Goal: Information Seeking & Learning: Learn about a topic

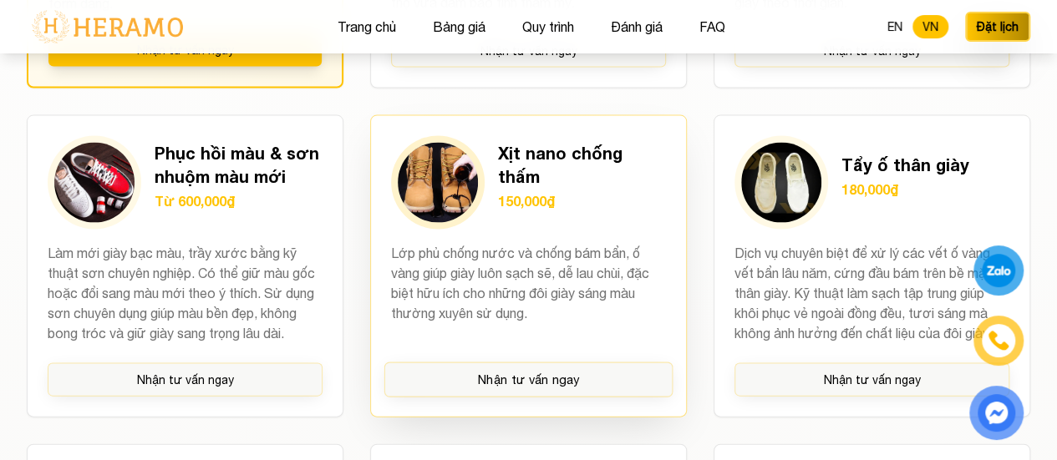
scroll to position [1921, 0]
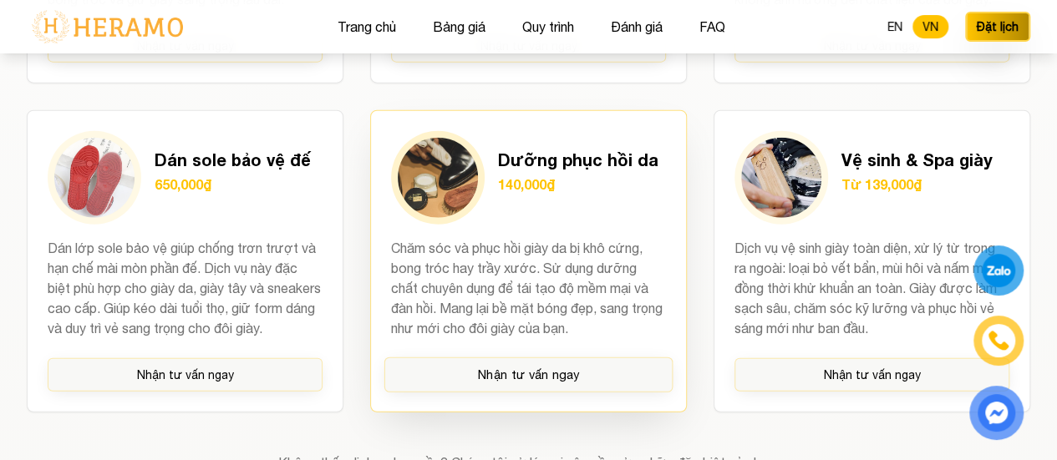
click at [561, 171] on h3 "Dưỡng phục hồi da" at bounding box center [578, 159] width 160 height 23
click at [450, 205] on img at bounding box center [438, 178] width 80 height 80
click at [621, 171] on h3 "Dưỡng phục hồi da" at bounding box center [578, 159] width 160 height 23
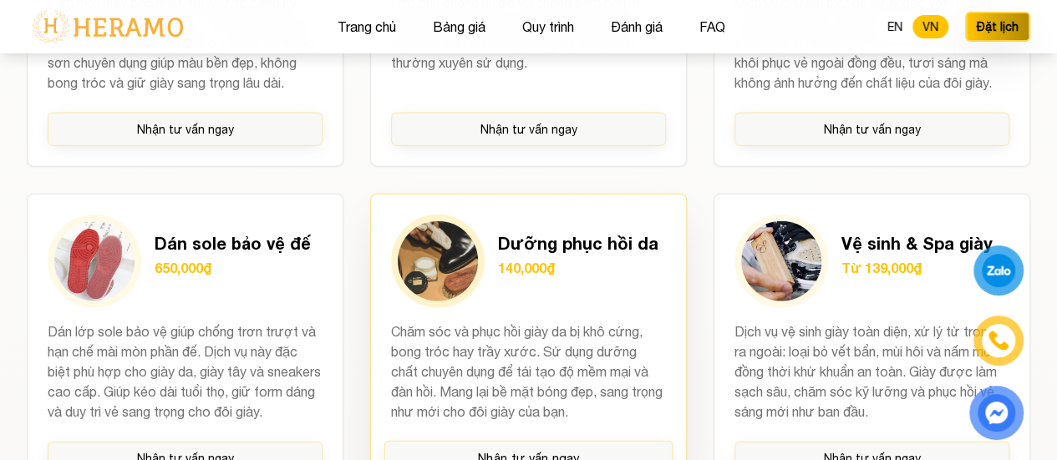
scroll to position [2005, 0]
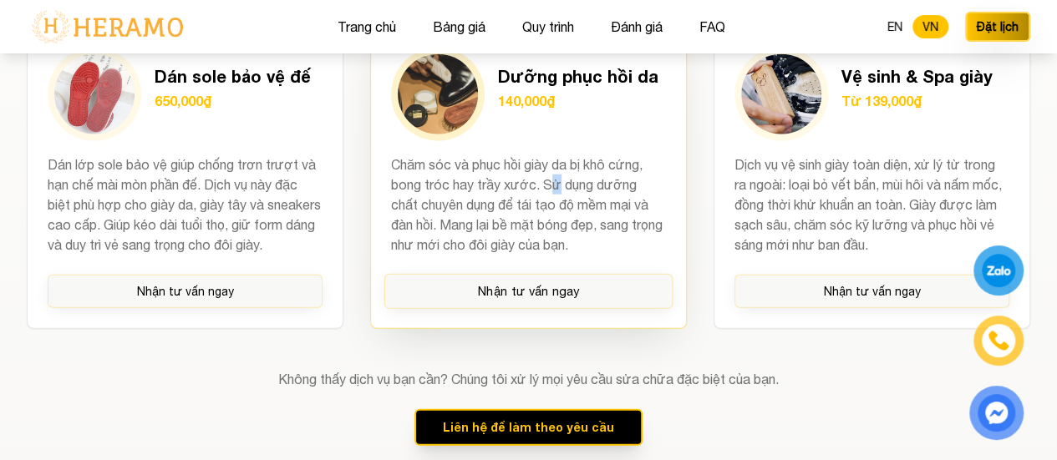
click at [556, 207] on p "Chăm sóc và phục hồi giày da bị khô cứng, bong tróc hay trầy xước. Sử dụng dưỡn…" at bounding box center [528, 205] width 275 height 100
click at [543, 204] on p "Chăm sóc và phục hồi giày da bị khô cứng, bong tróc hay trầy xước. Sử dụng dưỡn…" at bounding box center [528, 205] width 275 height 100
click at [560, 124] on div "Dưỡng phục hồi da 140,000₫" at bounding box center [578, 94] width 160 height 60
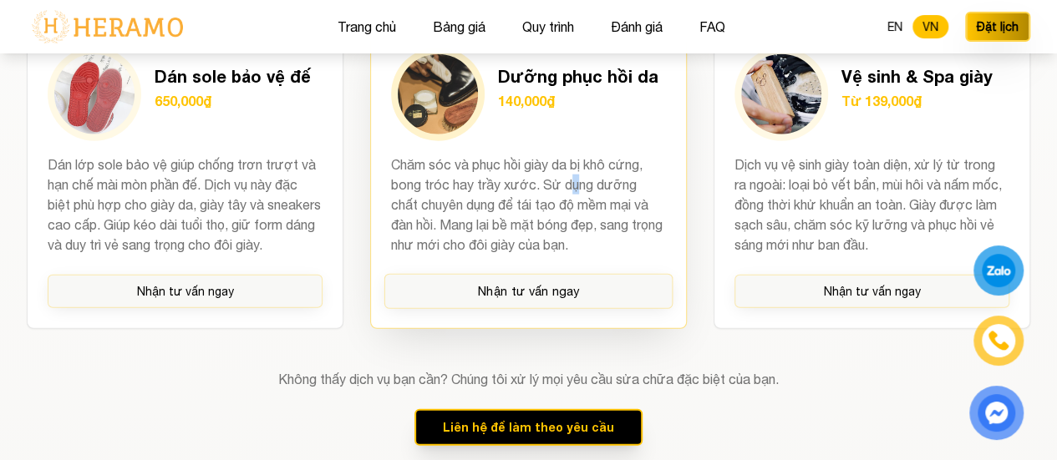
click at [578, 210] on p "Chăm sóc và phục hồi giày da bị khô cứng, bong tróc hay trầy xước. Sử dụng dưỡn…" at bounding box center [528, 205] width 275 height 100
click at [561, 225] on p "Chăm sóc và phục hồi giày da bị khô cứng, bong tróc hay trầy xước. Sử dụng dưỡn…" at bounding box center [528, 205] width 275 height 100
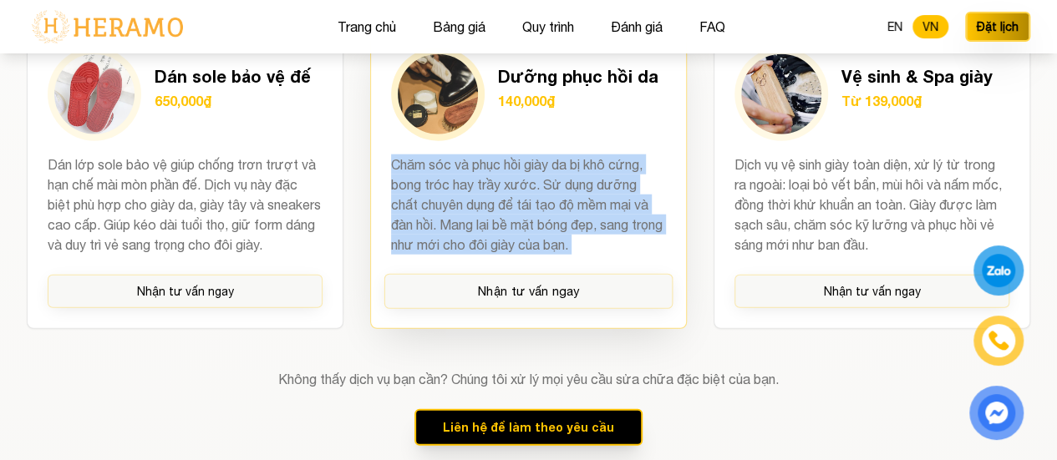
click at [561, 225] on p "Chăm sóc và phục hồi giày da bị khô cứng, bong tróc hay trầy xước. Sử dụng dưỡn…" at bounding box center [528, 205] width 275 height 100
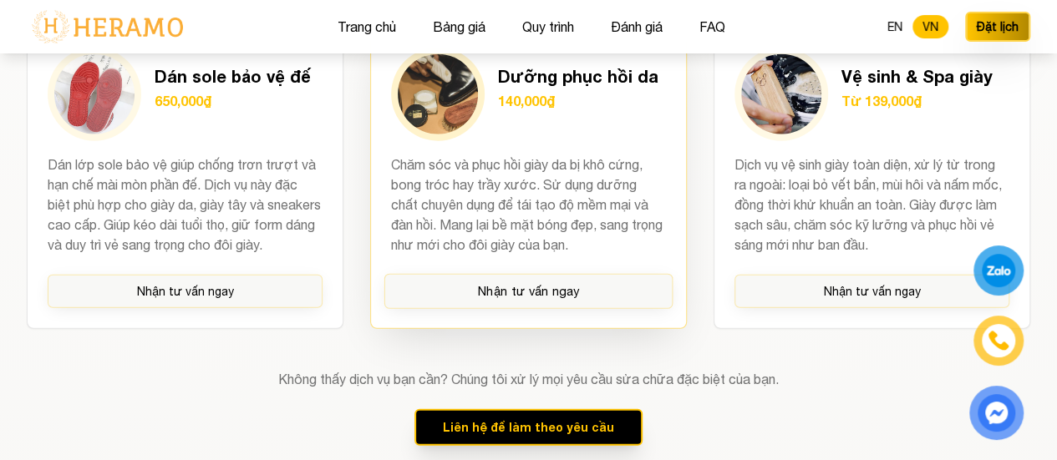
click at [594, 84] on h3 "Dưỡng phục hồi da" at bounding box center [578, 75] width 160 height 23
click at [596, 84] on h3 "Dưỡng phục hồi da" at bounding box center [578, 75] width 160 height 23
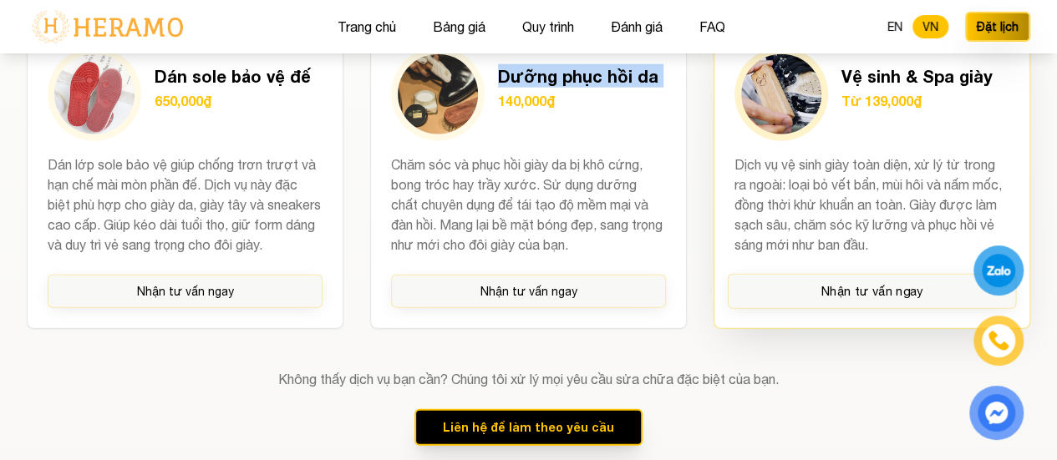
copy h3 "Dưỡng phục hồi da"
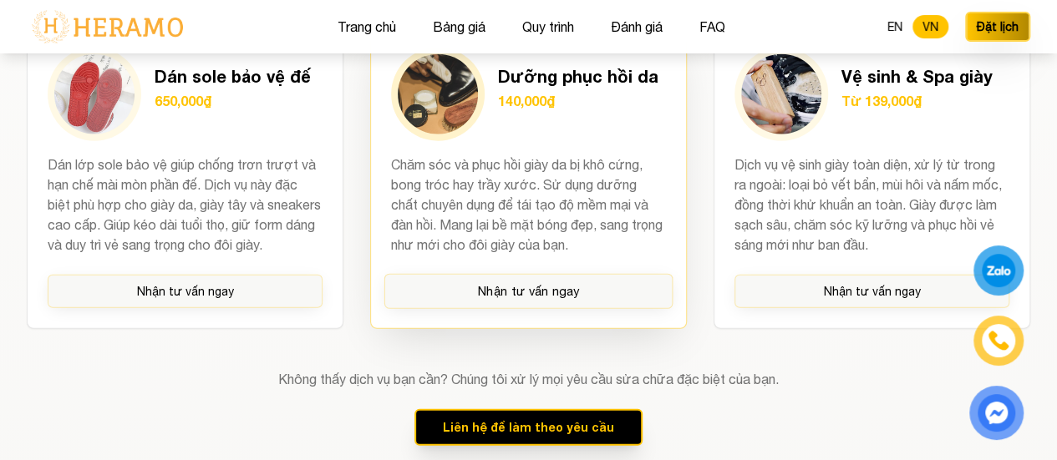
click at [526, 245] on p "Chăm sóc và phục hồi giày da bị khô cứng, bong tróc hay trầy xước. Sử dụng dưỡn…" at bounding box center [528, 205] width 275 height 100
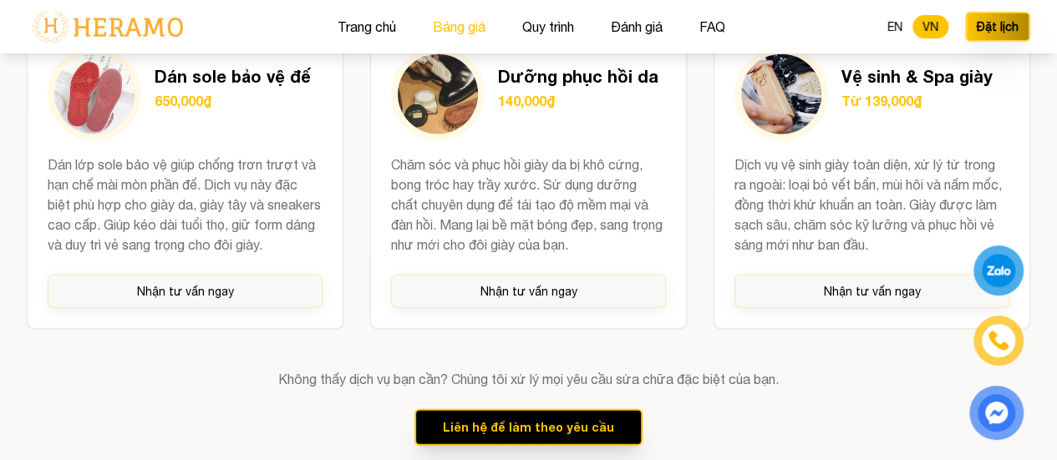
click at [453, 26] on button "Bảng giá" at bounding box center [459, 27] width 63 height 22
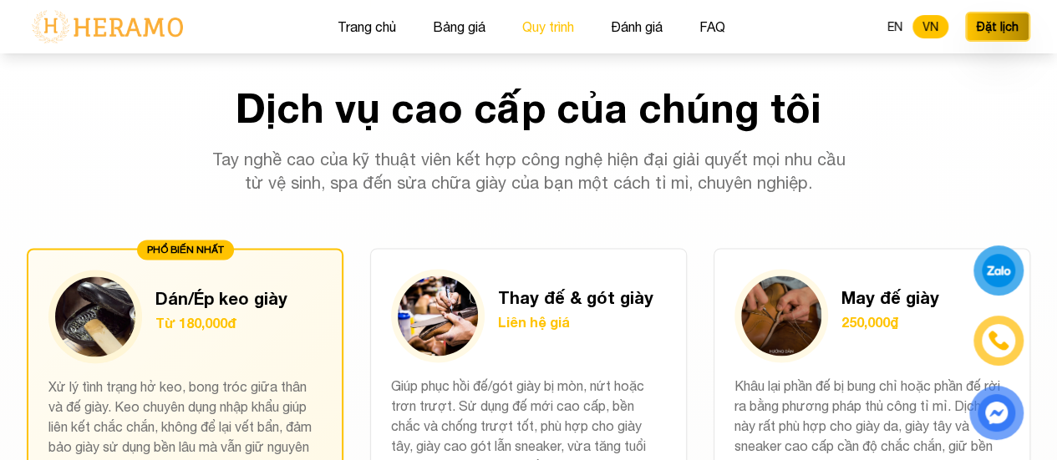
click at [544, 19] on button "Quy trình" at bounding box center [548, 27] width 62 height 22
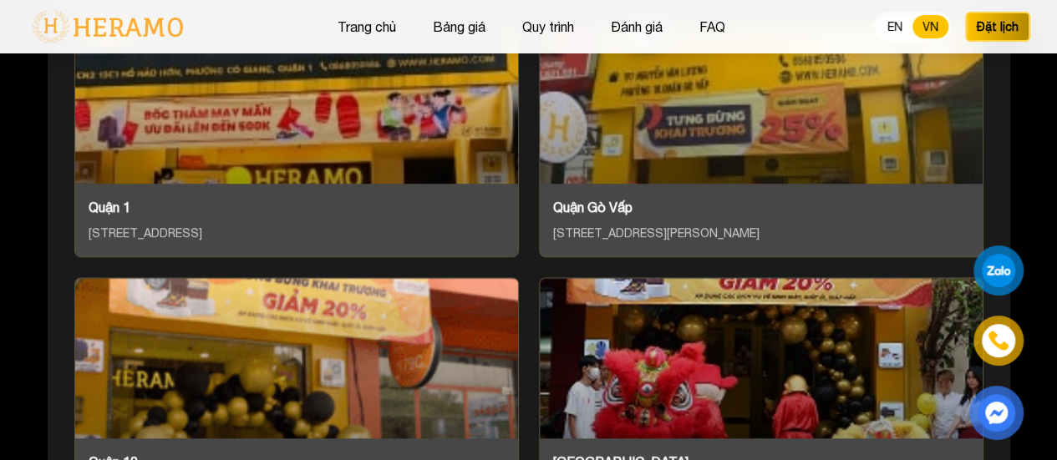
scroll to position [7347, 0]
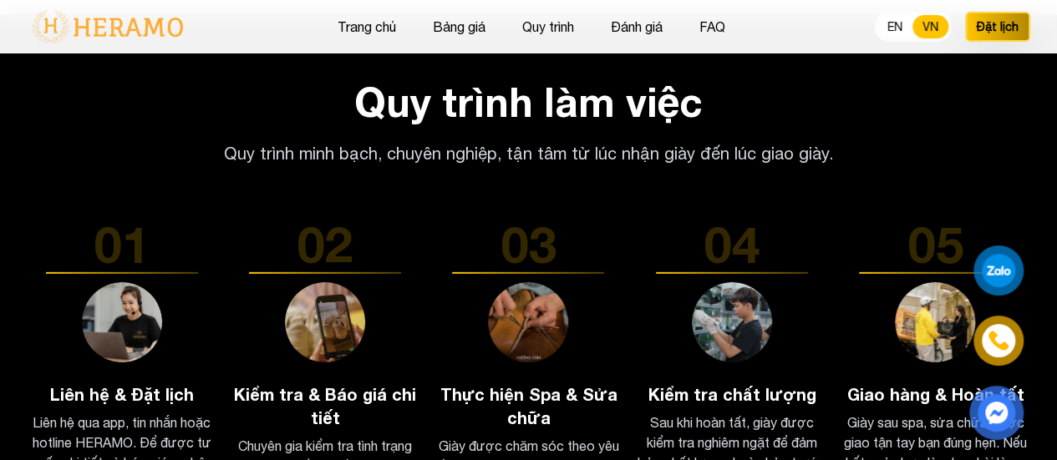
scroll to position [1123, 0]
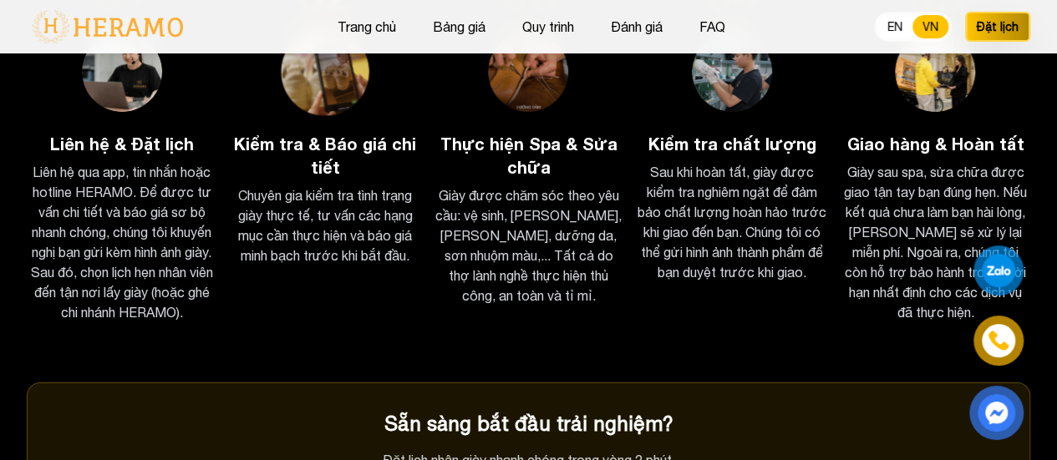
scroll to position [2670, 0]
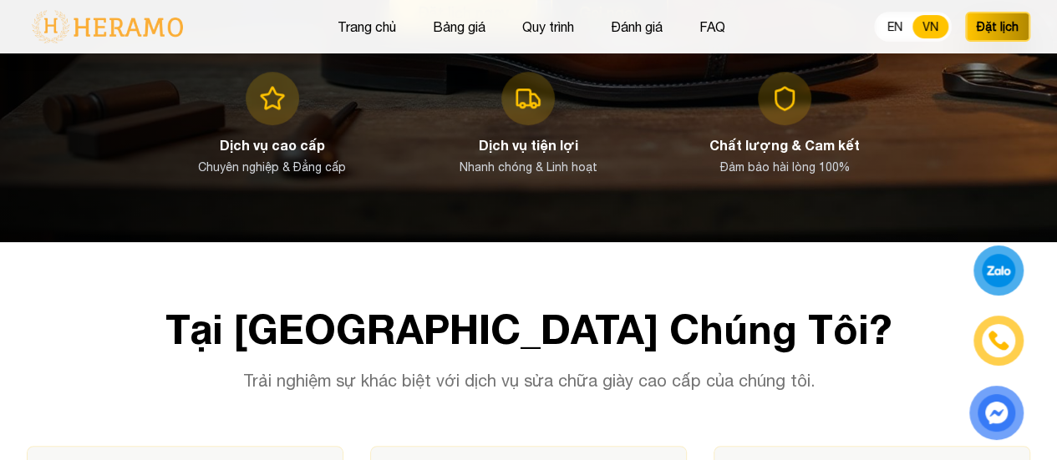
scroll to position [101, 0]
